Goal: Navigation & Orientation: Find specific page/section

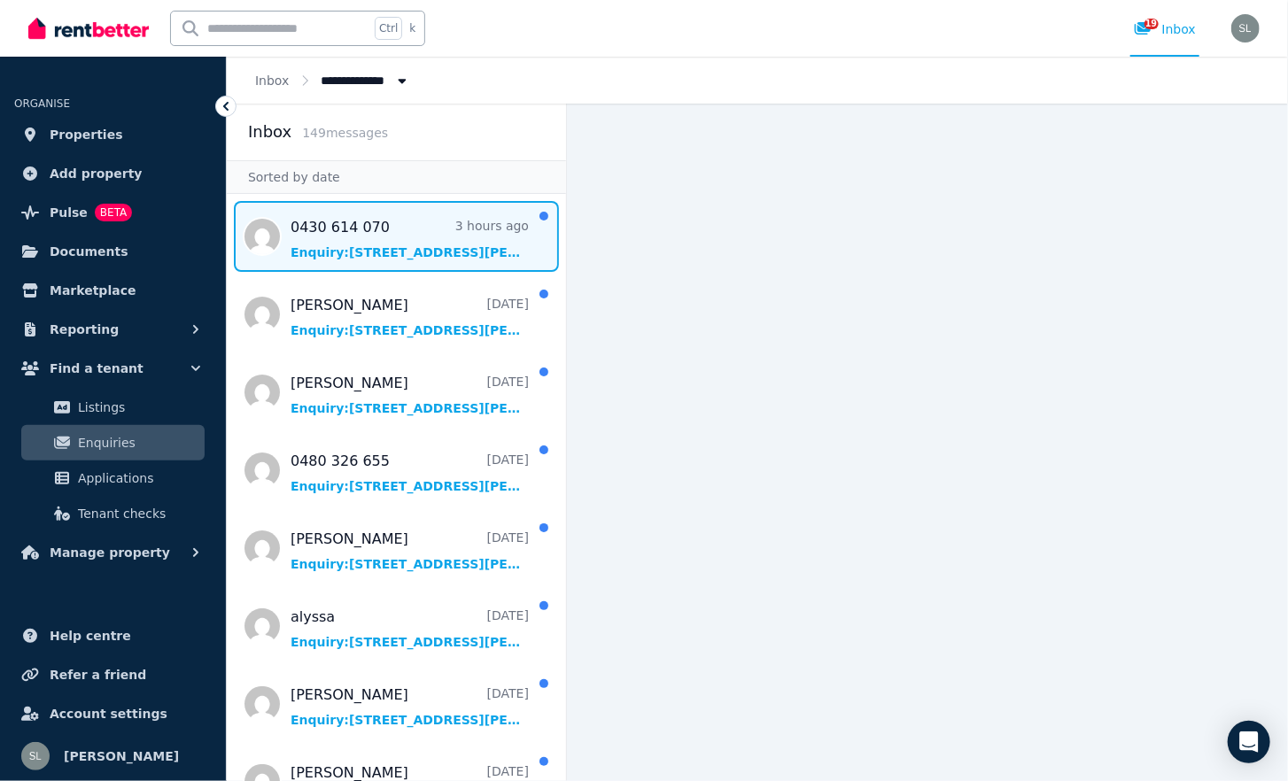
click at [373, 250] on span "Message list" at bounding box center [396, 236] width 339 height 71
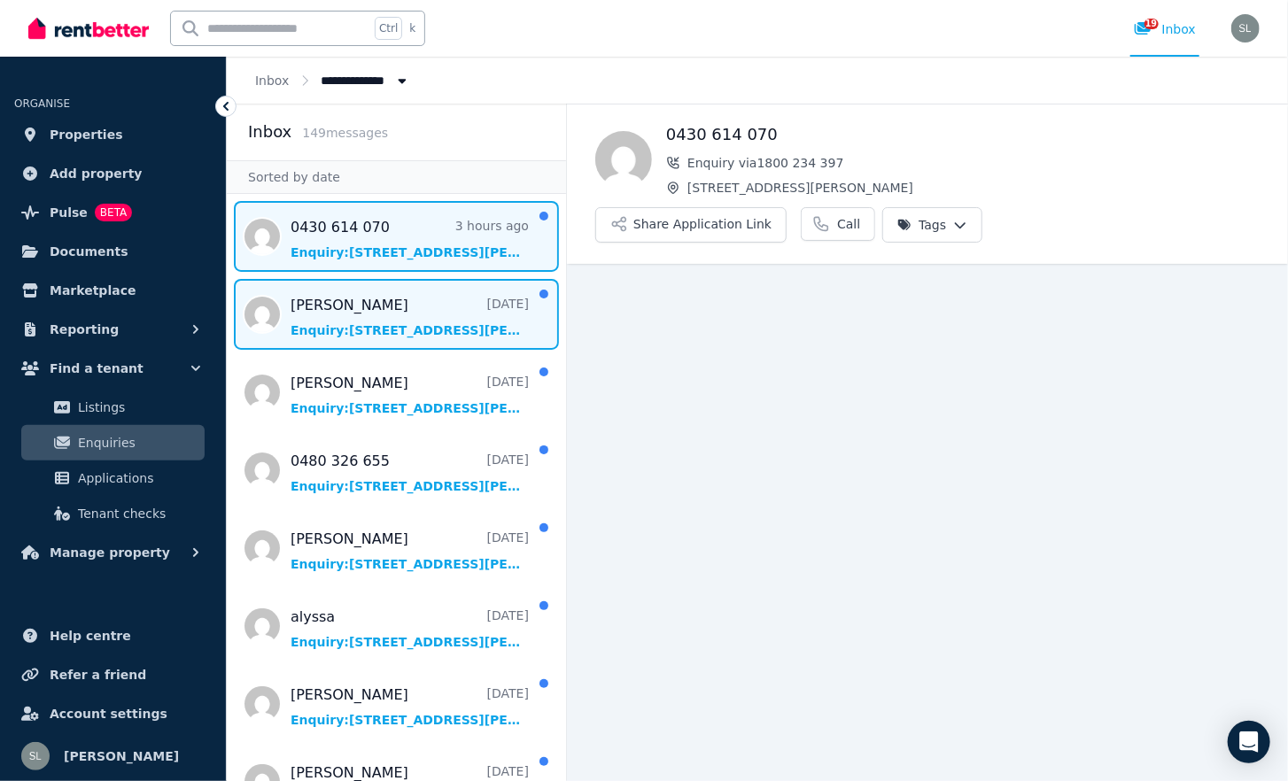
click at [381, 317] on span "Message list" at bounding box center [396, 314] width 339 height 71
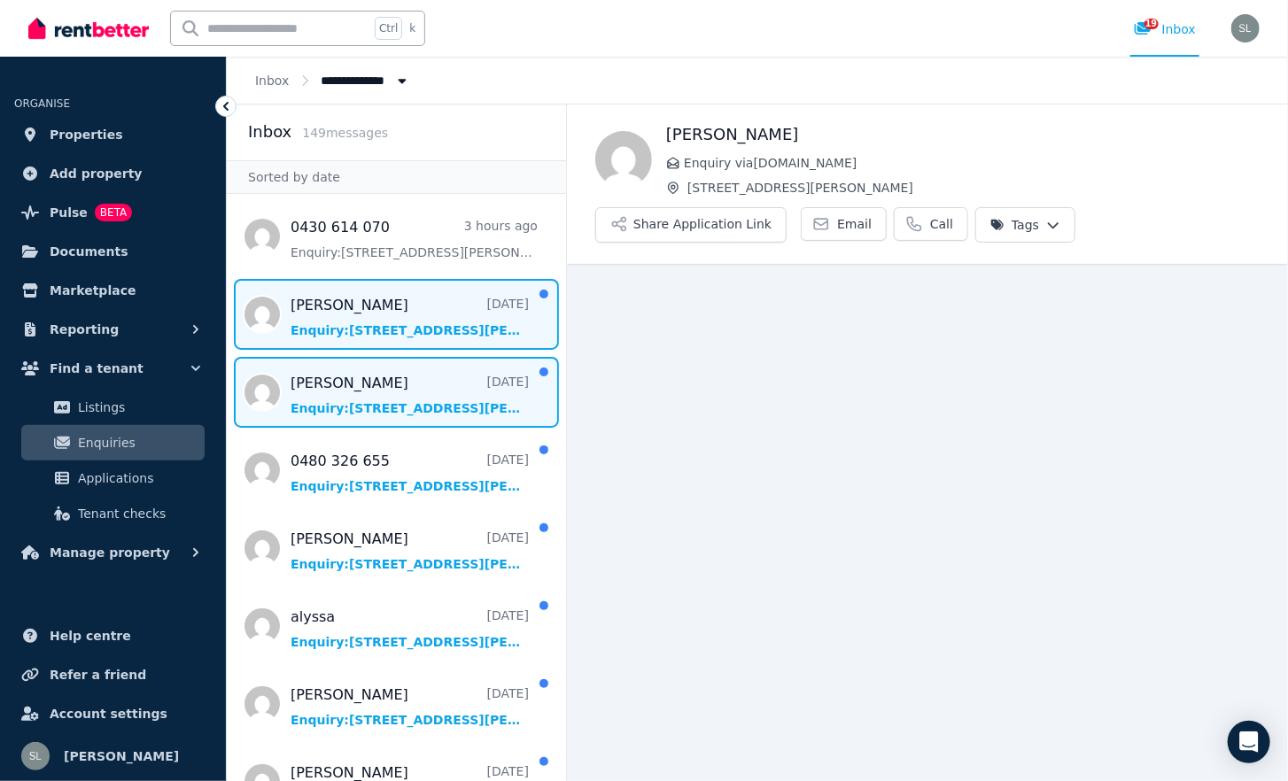
click at [356, 406] on span "Message list" at bounding box center [396, 392] width 339 height 71
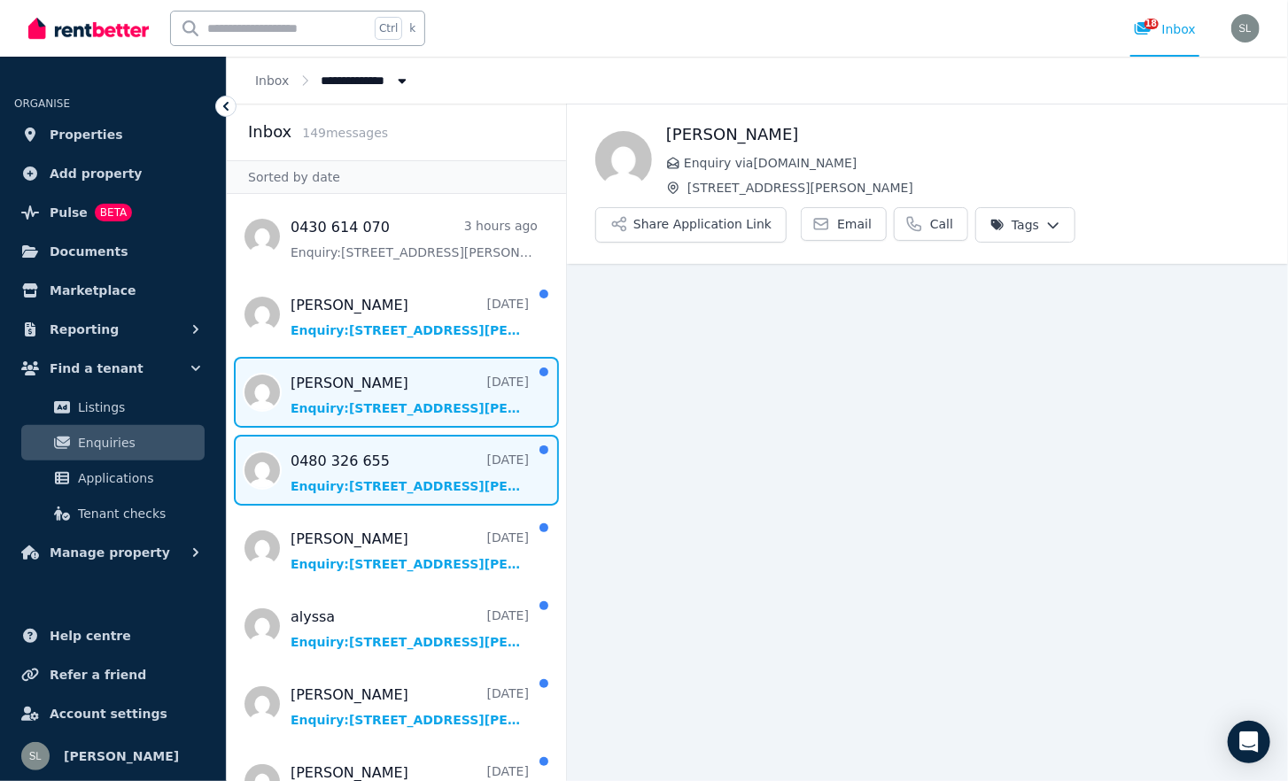
click at [356, 486] on span "Message list" at bounding box center [396, 470] width 339 height 71
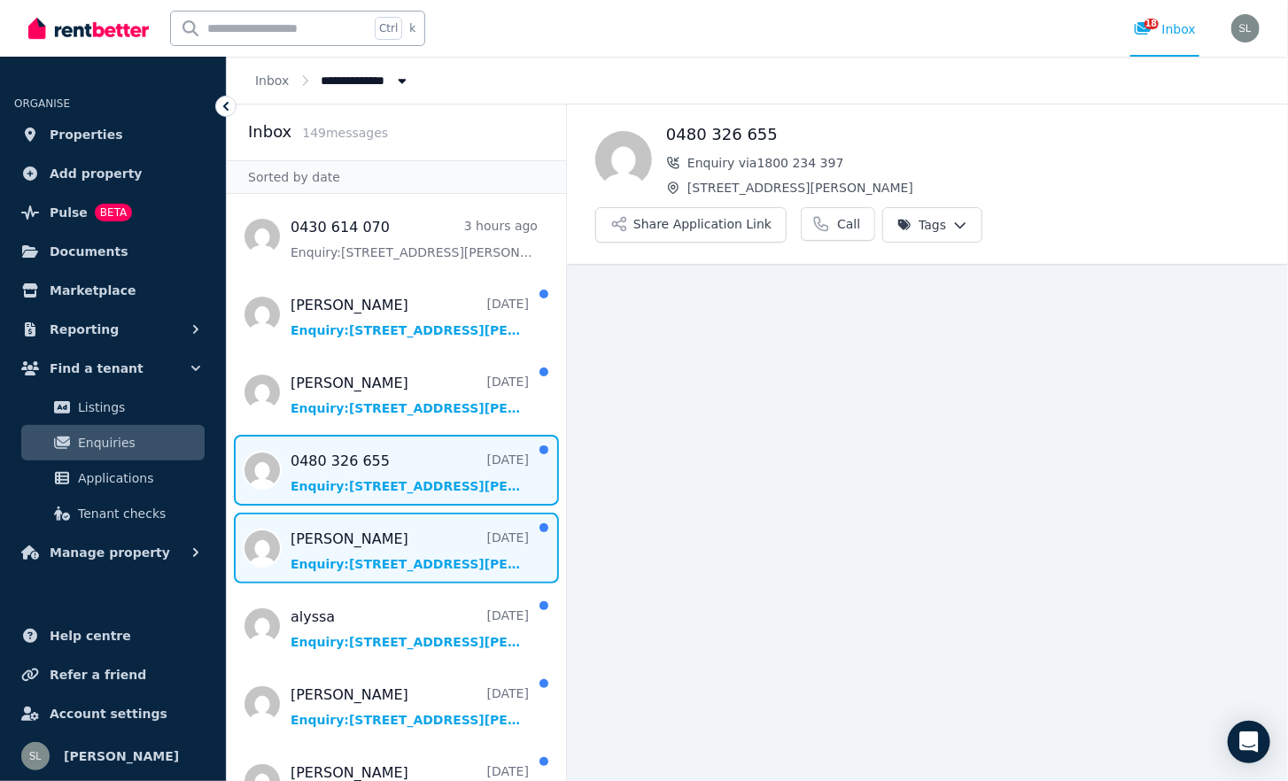
click at [347, 537] on span "Message list" at bounding box center [396, 548] width 339 height 71
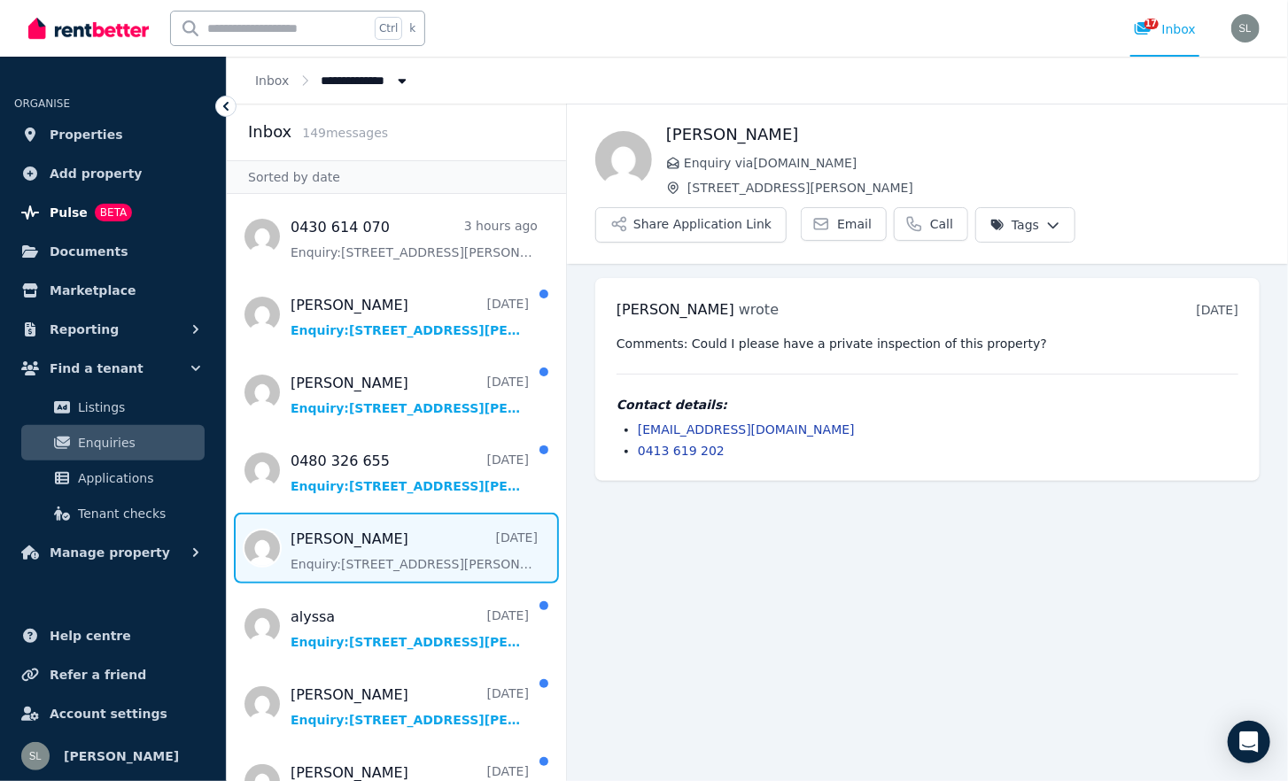
click at [74, 216] on span "Pulse" at bounding box center [69, 212] width 38 height 21
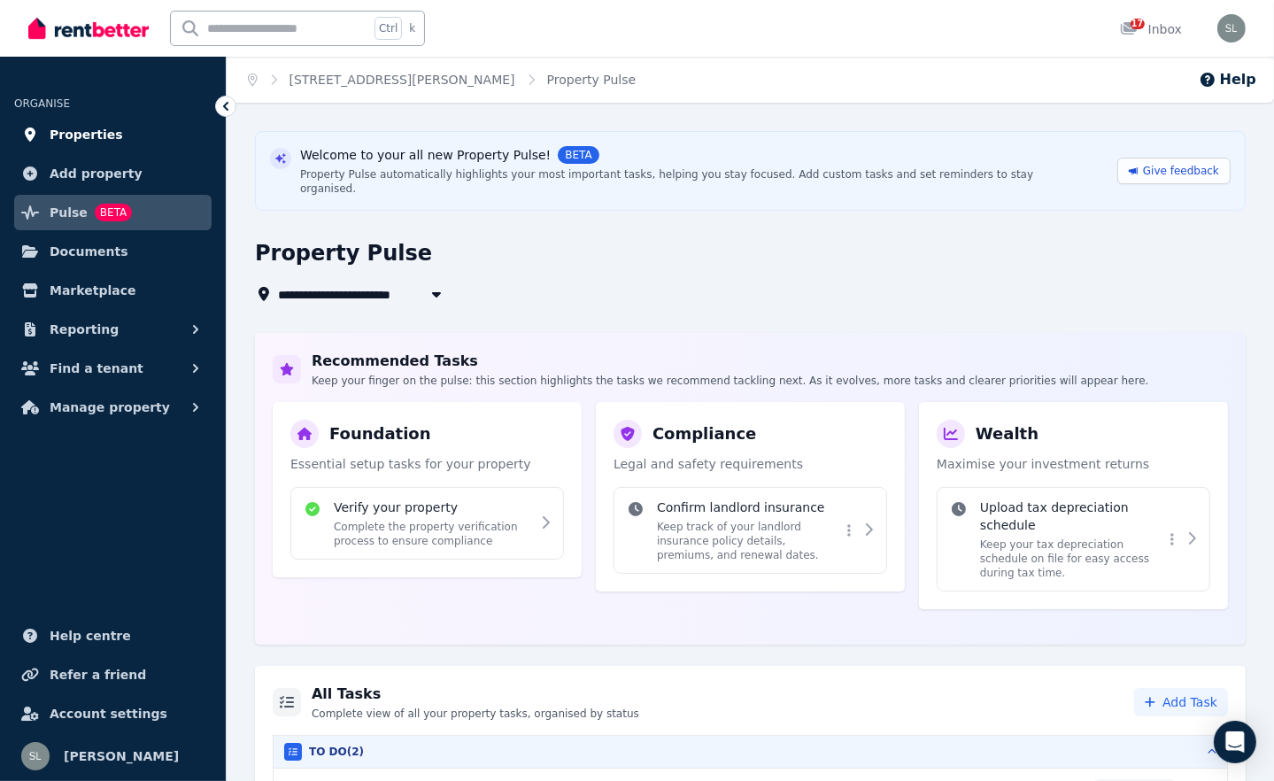
click at [91, 136] on span "Properties" at bounding box center [87, 134] width 74 height 21
